Goal: Find specific page/section: Find specific page/section

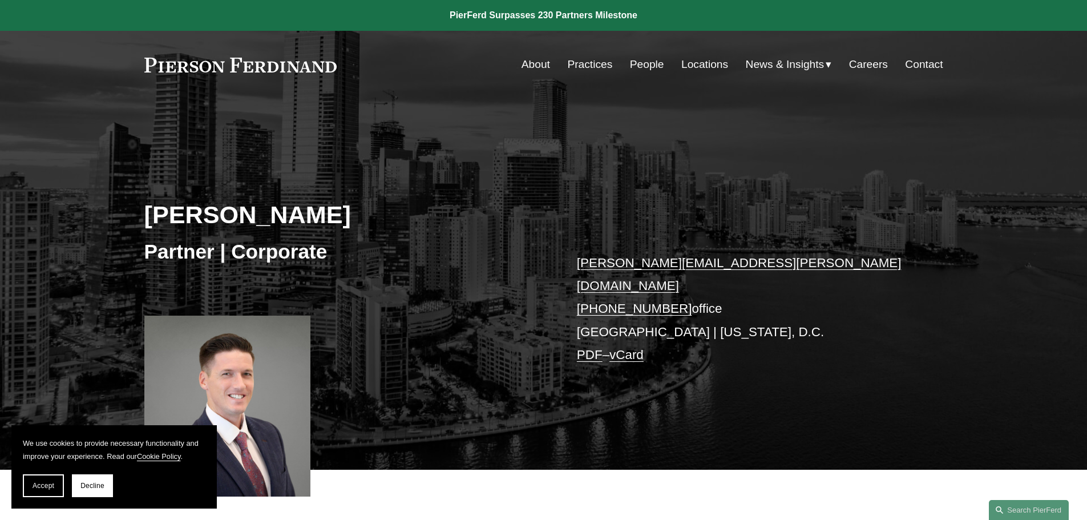
click at [720, 64] on link "Locations" at bounding box center [704, 65] width 47 height 22
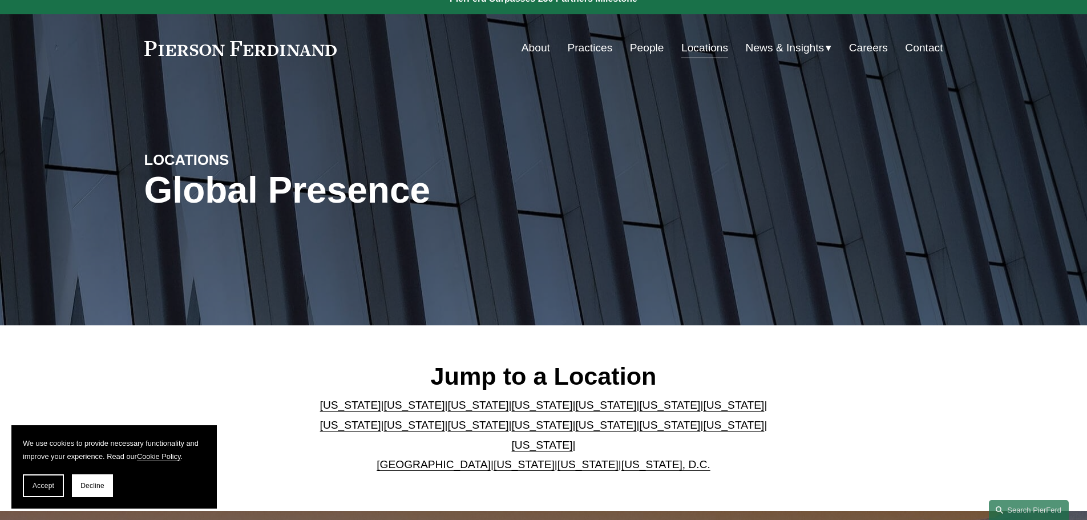
scroll to position [38, 0]
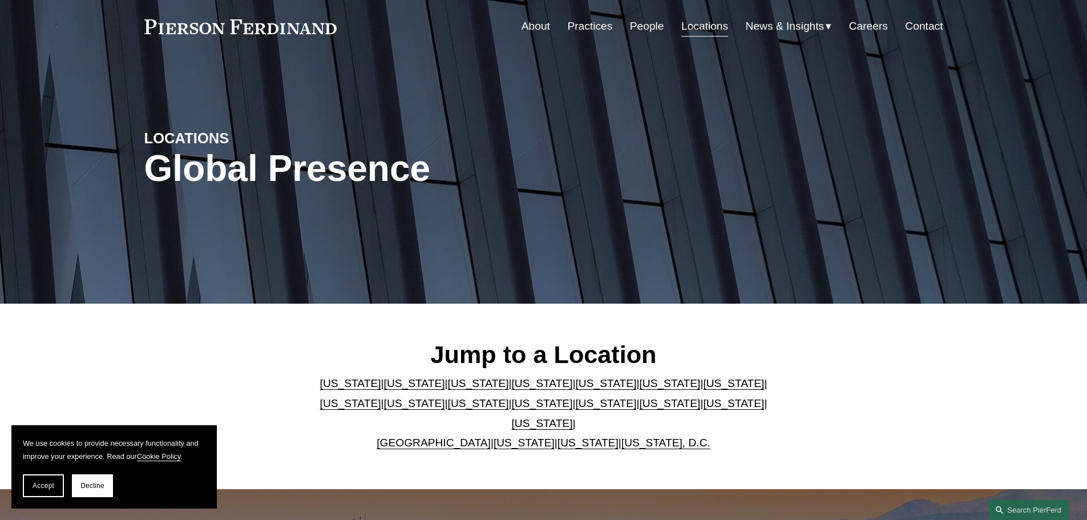
click at [639, 387] on link "Georgia" at bounding box center [669, 383] width 61 height 12
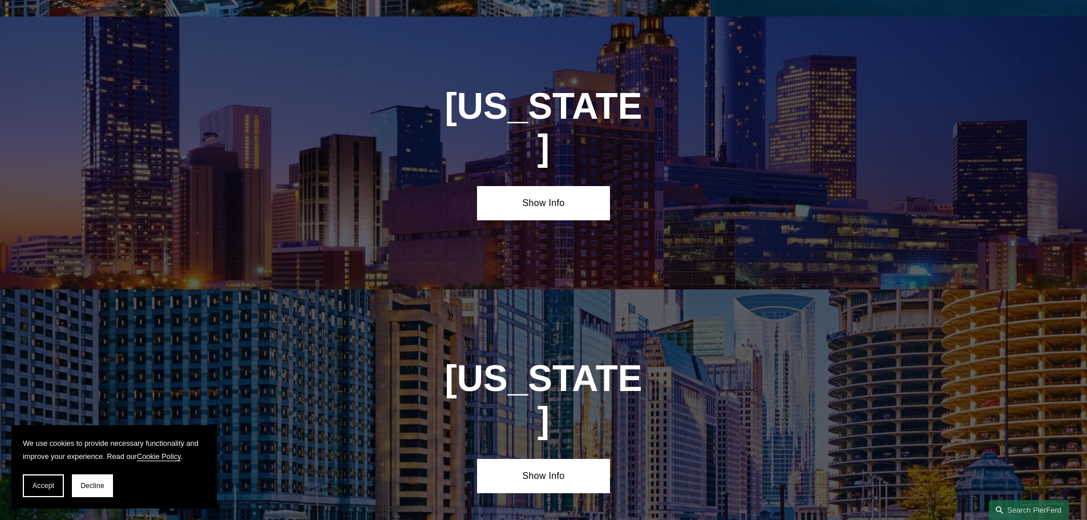
scroll to position [1720, 0]
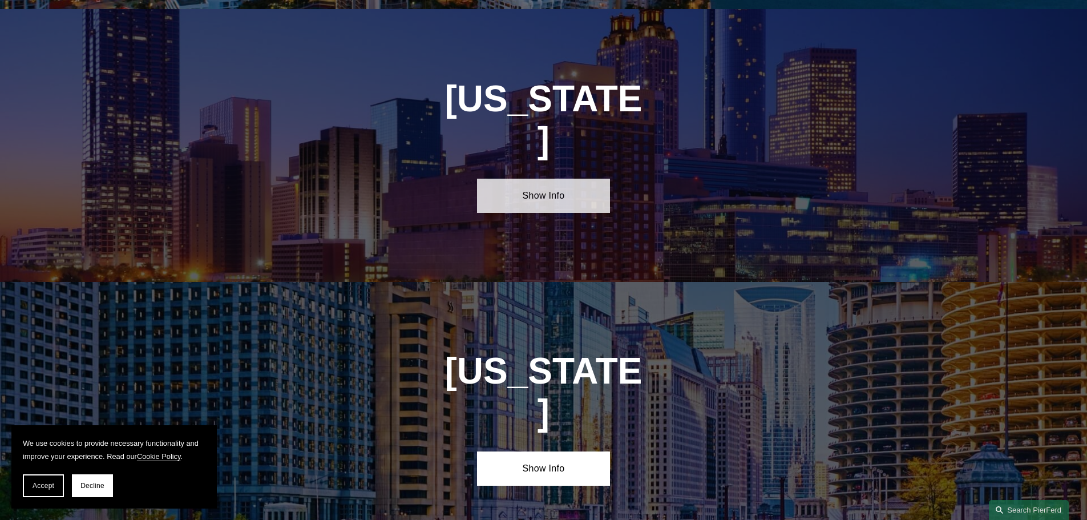
click at [542, 179] on link "Show Info" at bounding box center [543, 196] width 133 height 34
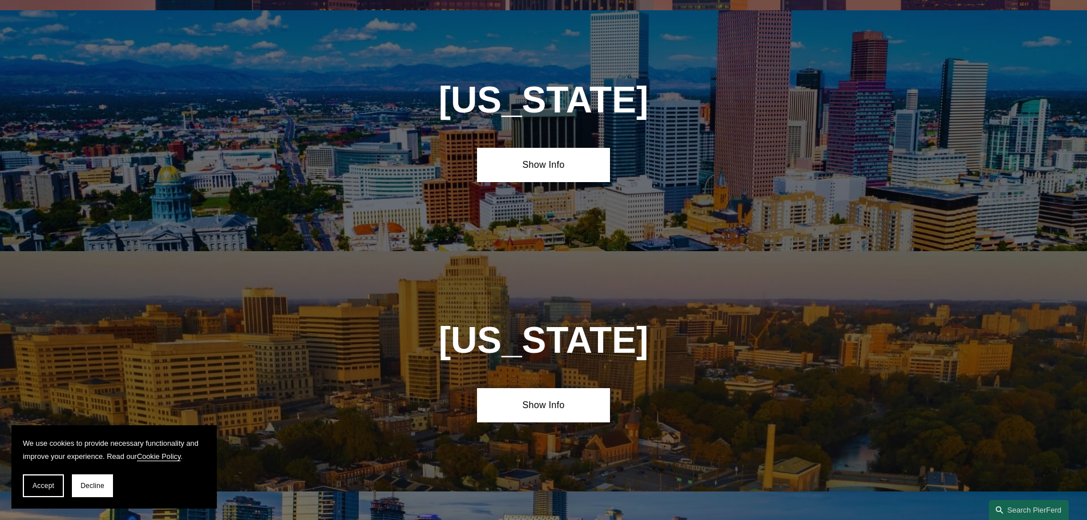
scroll to position [0, 0]
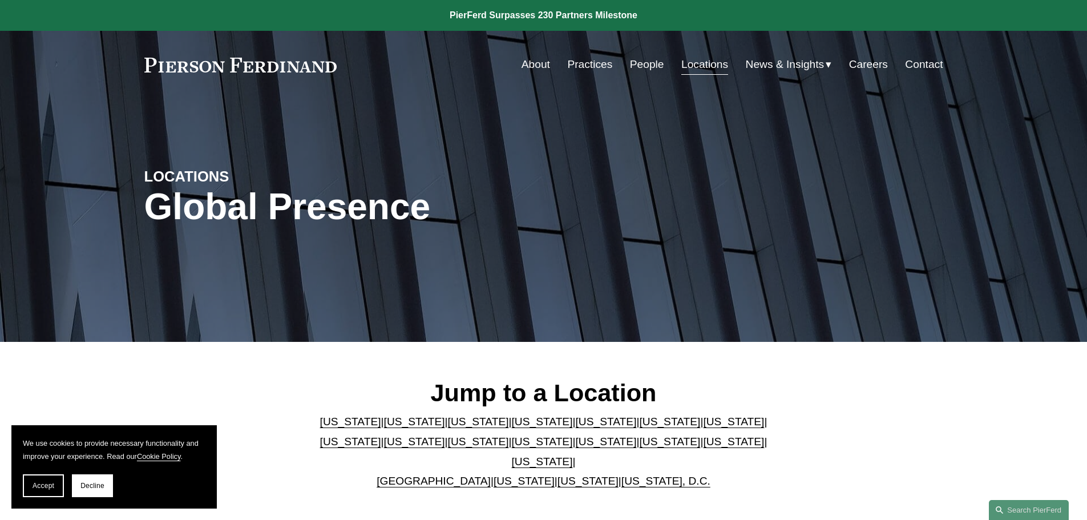
click at [522, 61] on link "About" at bounding box center [536, 65] width 29 height 22
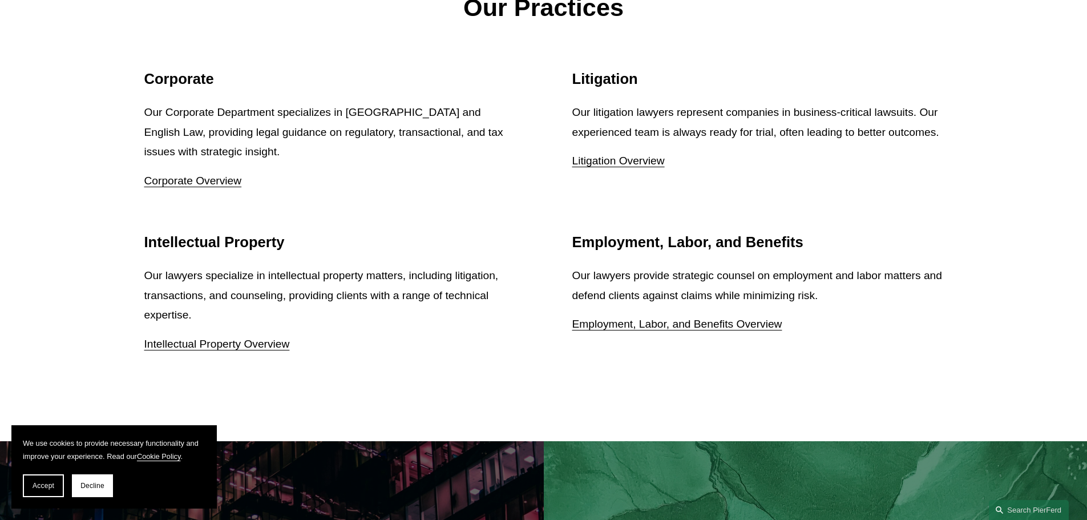
scroll to position [1447, 0]
